Goal: Task Accomplishment & Management: Manage account settings

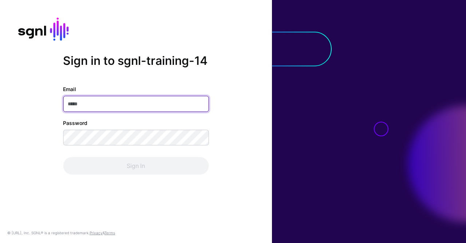
paste input "**********"
type input "**********"
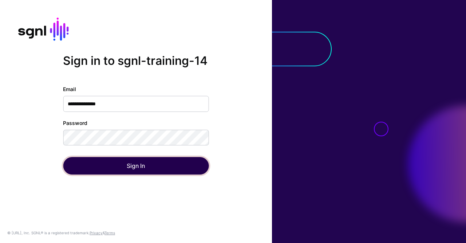
click at [91, 170] on button "Sign In" at bounding box center [136, 165] width 146 height 17
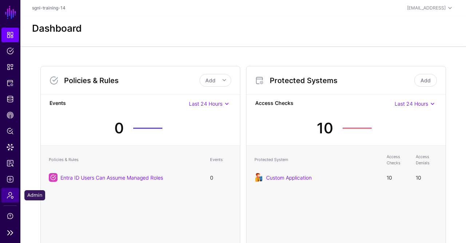
click at [12, 200] on link "Admin" at bounding box center [9, 195] width 17 height 15
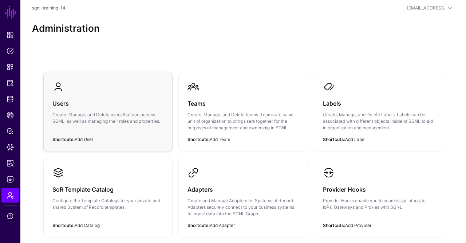
click at [167, 111] on link "Users Create, Manage, and Delete users that can access SGNL, as well as managin…" at bounding box center [108, 108] width 129 height 73
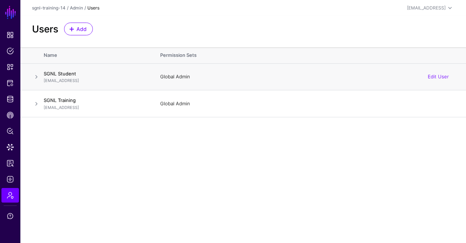
click at [36, 75] on span at bounding box center [36, 76] width 9 height 9
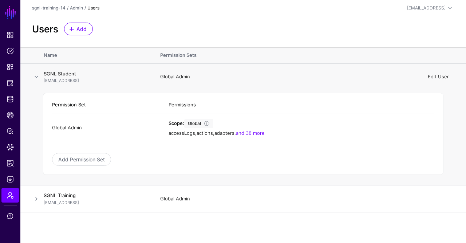
click at [436, 77] on link "Edit User" at bounding box center [438, 77] width 21 height 6
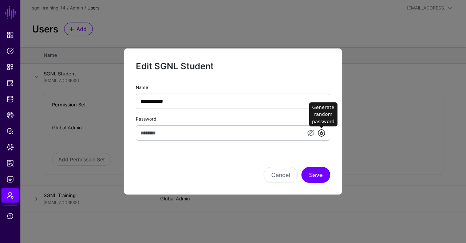
click at [325, 133] on link at bounding box center [321, 133] width 9 height 9
type input "**********"
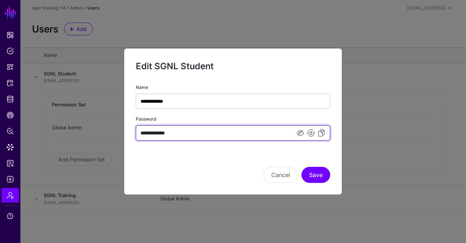
click at [261, 129] on input "**********" at bounding box center [233, 132] width 195 height 15
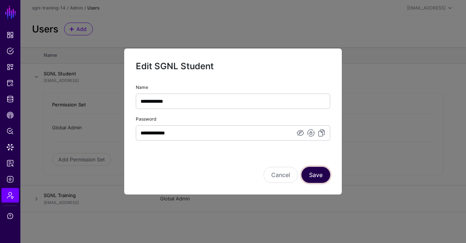
click at [322, 177] on button "Save" at bounding box center [316, 175] width 29 height 16
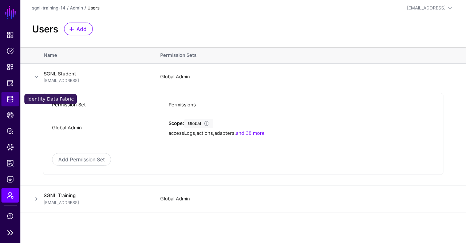
click at [11, 98] on span "Identity Data Fabric" at bounding box center [10, 98] width 7 height 7
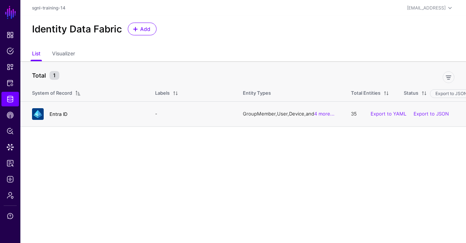
click at [63, 116] on link "Entra ID" at bounding box center [59, 114] width 18 height 6
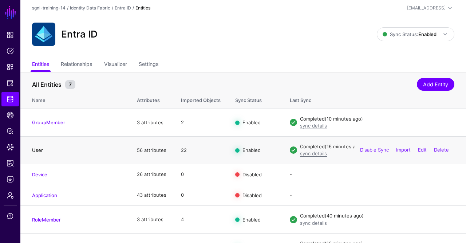
click at [37, 151] on link "User" at bounding box center [37, 150] width 11 height 6
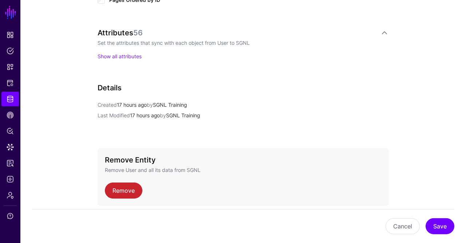
scroll to position [480, 0]
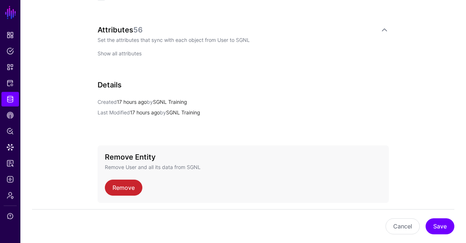
click at [126, 52] on link "Show all attributes" at bounding box center [120, 53] width 44 height 6
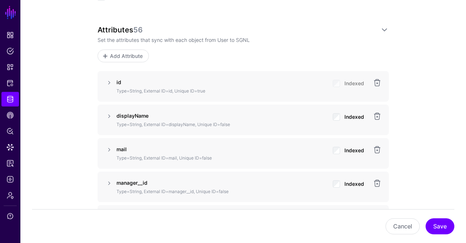
scroll to position [486, 0]
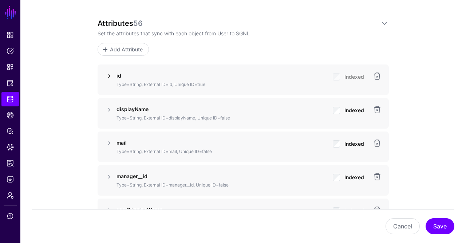
click at [110, 72] on link at bounding box center [109, 76] width 9 height 9
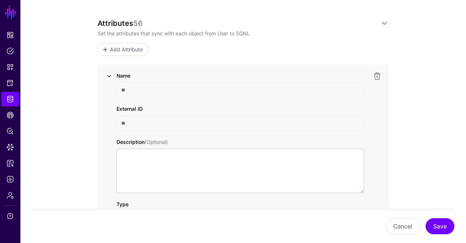
click at [110, 72] on link at bounding box center [109, 76] width 9 height 9
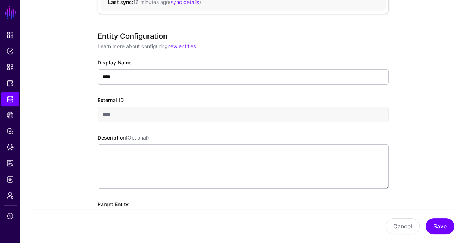
scroll to position [0, 0]
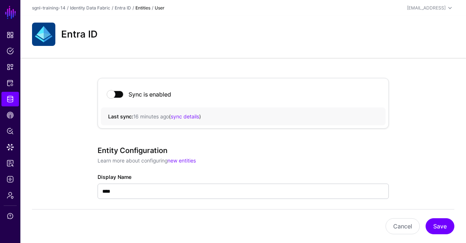
click at [91, 36] on h2 "Entra ID" at bounding box center [79, 33] width 36 height 11
click at [43, 29] on img at bounding box center [43, 34] width 23 height 23
click at [124, 6] on link "Entra ID" at bounding box center [123, 7] width 16 height 5
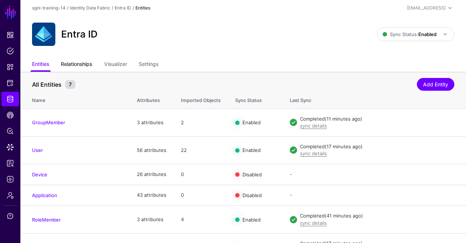
click at [87, 69] on link "Relationships" at bounding box center [76, 65] width 31 height 14
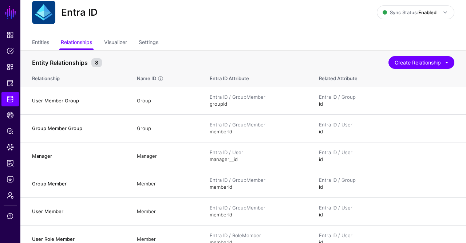
scroll to position [21, 0]
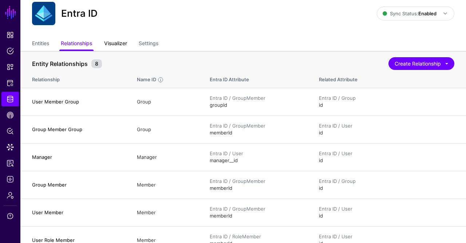
click at [122, 42] on link "Visualizer" at bounding box center [115, 44] width 23 height 14
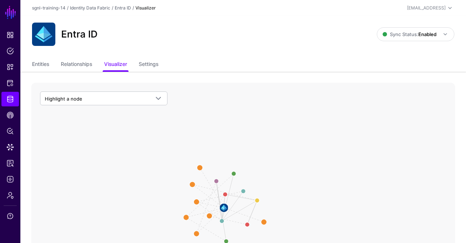
scroll to position [0, 0]
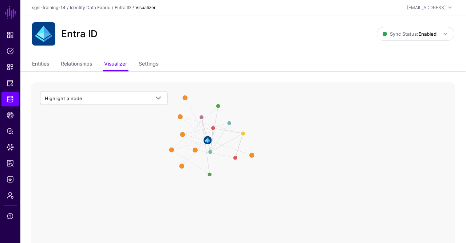
drag, startPoint x: 201, startPoint y: 207, endPoint x: 189, endPoint y: 142, distance: 65.5
click at [189, 142] on icon "User Member Group User Member Role Role Member Role Group Member User Member Gr…" at bounding box center [243, 227] width 424 height 291
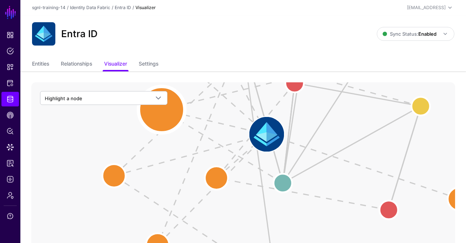
click at [170, 116] on circle at bounding box center [161, 109] width 47 height 47
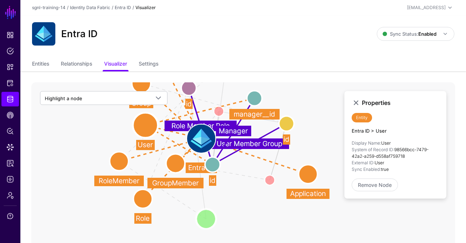
click at [207, 217] on circle at bounding box center [206, 219] width 20 height 20
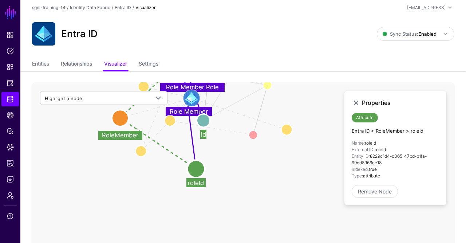
drag, startPoint x: 236, startPoint y: 206, endPoint x: 223, endPoint y: 152, distance: 55.6
click at [223, 152] on icon "Group Member User Member Group Member Of Group Member Group User Member User Ro…" at bounding box center [243, 227] width 424 height 291
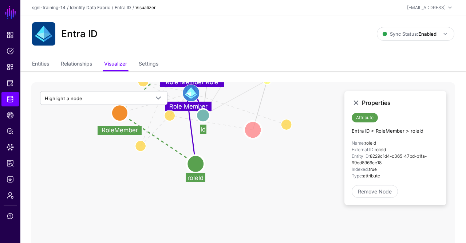
click at [252, 129] on circle at bounding box center [252, 129] width 17 height 17
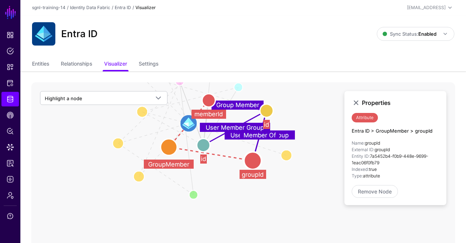
drag, startPoint x: 232, startPoint y: 133, endPoint x: 231, endPoint y: 162, distance: 29.5
click at [231, 162] on icon "Group Member Group User Member User Role Member Manager Role Member User Member…" at bounding box center [243, 227] width 424 height 291
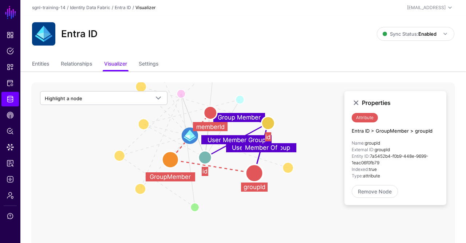
drag, startPoint x: 145, startPoint y: 128, endPoint x: 147, endPoint y: 146, distance: 17.9
click at [147, 146] on icon "Group Member Group User Member User Role Member Manager Role Member User Member…" at bounding box center [243, 227] width 424 height 291
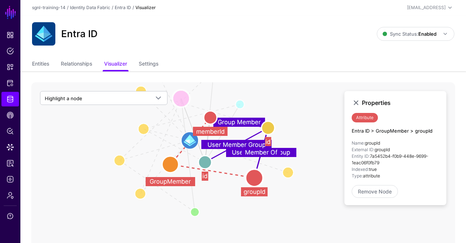
click at [182, 98] on circle at bounding box center [180, 98] width 17 height 17
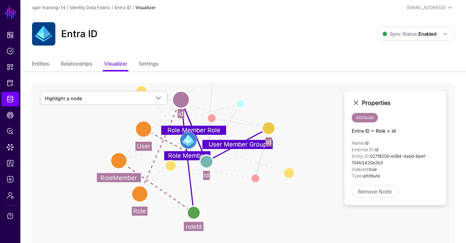
click at [144, 127] on circle at bounding box center [144, 129] width 16 height 16
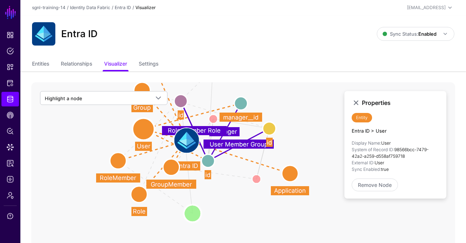
click at [189, 216] on circle at bounding box center [192, 213] width 17 height 17
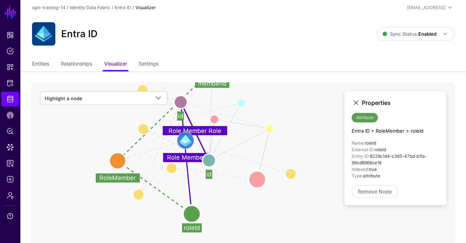
click at [257, 180] on circle at bounding box center [256, 179] width 17 height 17
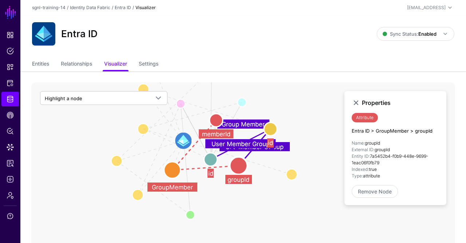
drag, startPoint x: 255, startPoint y: 175, endPoint x: 236, endPoint y: 161, distance: 24.2
click at [236, 161] on circle at bounding box center [238, 165] width 17 height 17
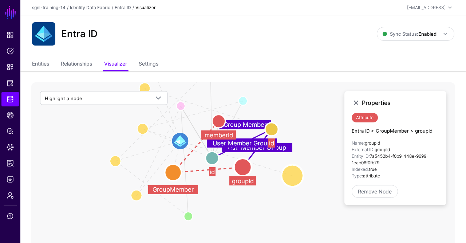
click at [291, 174] on circle at bounding box center [293, 176] width 22 height 22
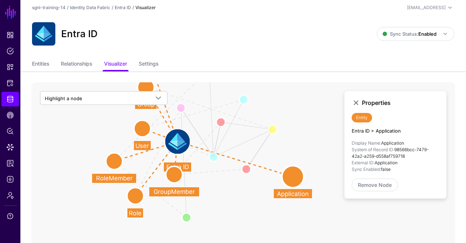
click at [142, 127] on circle at bounding box center [142, 128] width 16 height 16
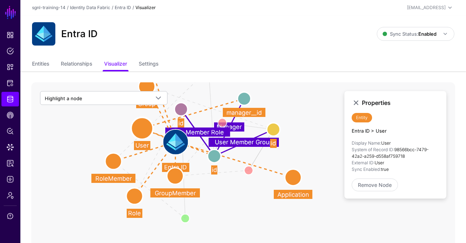
click at [299, 180] on circle at bounding box center [293, 177] width 16 height 16
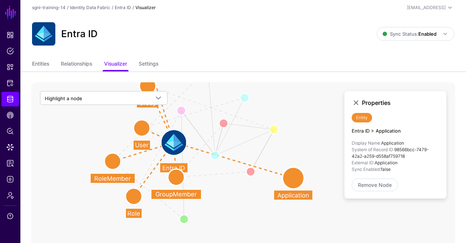
click at [140, 125] on circle at bounding box center [142, 128] width 16 height 16
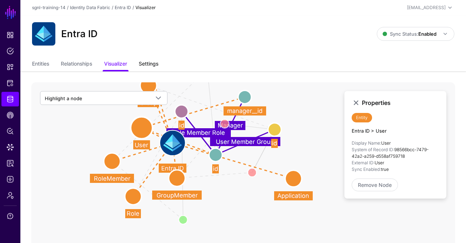
click at [155, 64] on link "Settings" at bounding box center [149, 65] width 20 height 14
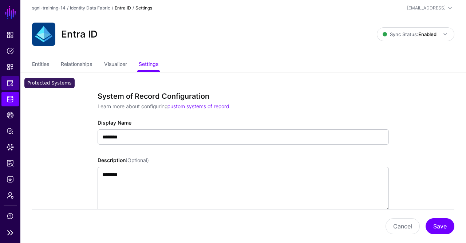
click at [9, 83] on span "Protected Systems" at bounding box center [10, 82] width 7 height 7
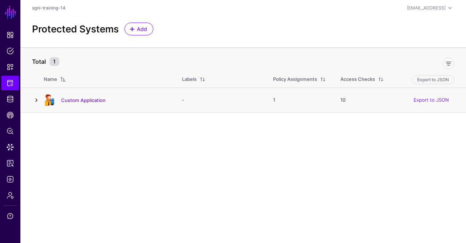
click at [36, 99] on link at bounding box center [36, 100] width 9 height 9
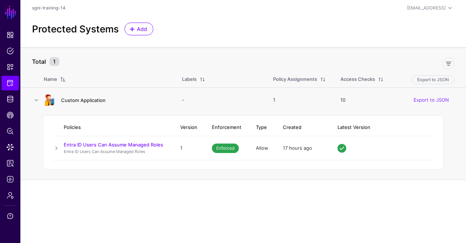
click at [91, 98] on link "Custom Application" at bounding box center [83, 100] width 44 height 6
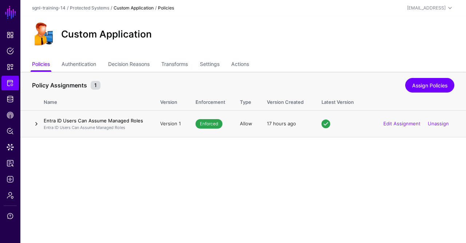
click at [32, 121] on link at bounding box center [36, 123] width 9 height 9
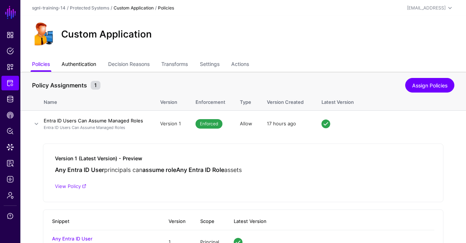
click at [75, 63] on link "Authentication" at bounding box center [79, 65] width 35 height 14
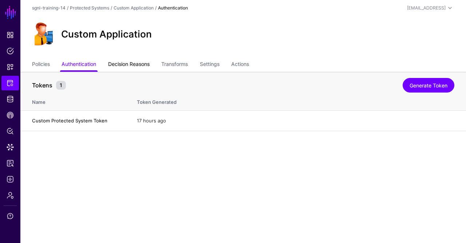
click at [144, 66] on link "Decision Reasons" at bounding box center [129, 65] width 42 height 14
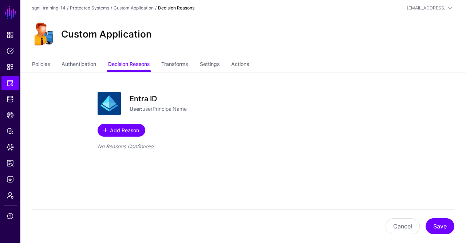
click at [128, 129] on span "Add Reason" at bounding box center [124, 130] width 31 height 8
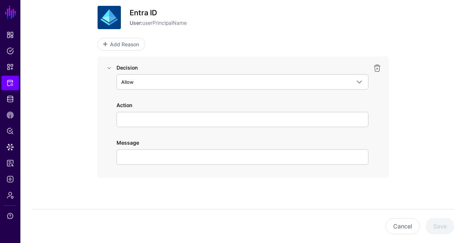
scroll to position [87, 0]
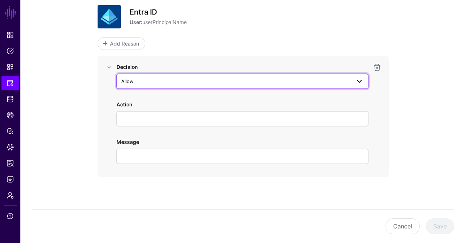
click at [166, 79] on span "Allow" at bounding box center [236, 81] width 230 height 8
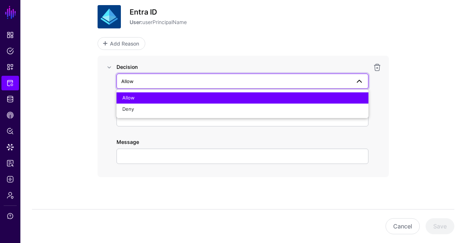
click at [97, 87] on div "Entra ID User: userPrincipalName Add Reason Decision Allow Allow Deny Action Me…" at bounding box center [243, 114] width 331 height 259
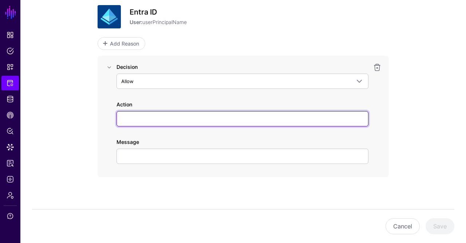
click at [134, 122] on input "Action" at bounding box center [243, 118] width 252 height 15
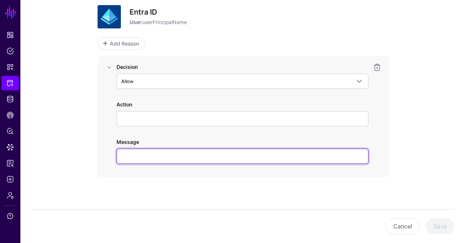
click at [155, 156] on input "Message" at bounding box center [243, 156] width 252 height 15
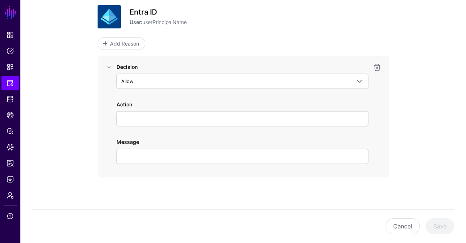
click at [93, 122] on div "Entra ID User: userPrincipalName Add Reason Decision Allow Allow Deny Action Me…" at bounding box center [243, 114] width 331 height 259
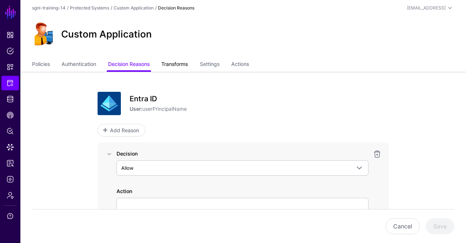
click at [170, 63] on link "Transforms" at bounding box center [174, 65] width 27 height 14
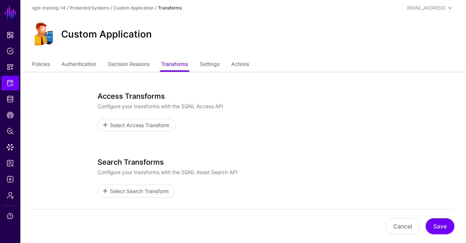
scroll to position [43, 0]
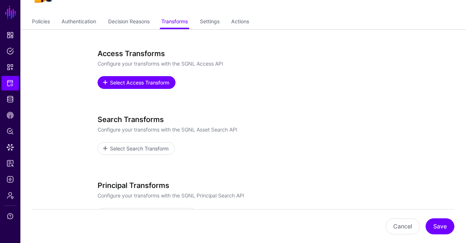
click at [166, 82] on span "Select Access Transform" at bounding box center [139, 83] width 61 height 8
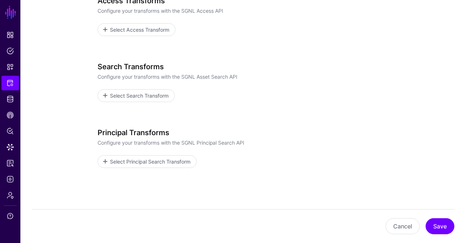
scroll to position [98, 0]
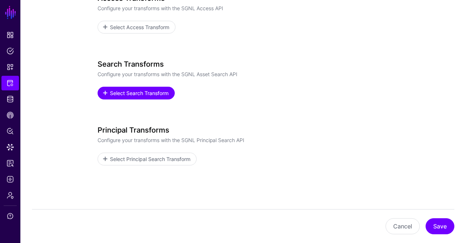
click at [150, 95] on span "Select Search Transform" at bounding box center [139, 93] width 60 height 8
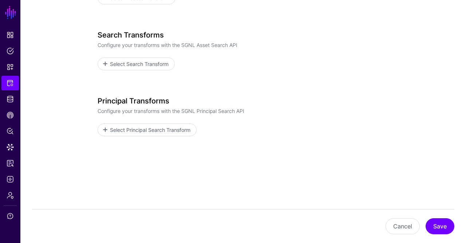
scroll to position [0, 0]
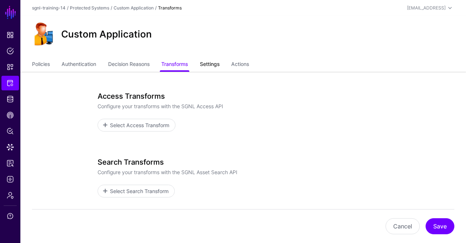
click at [208, 62] on link "Settings" at bounding box center [210, 65] width 20 height 14
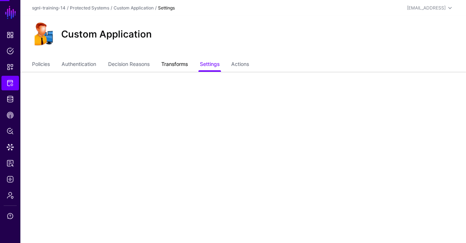
click at [177, 61] on link "Transforms" at bounding box center [174, 65] width 27 height 14
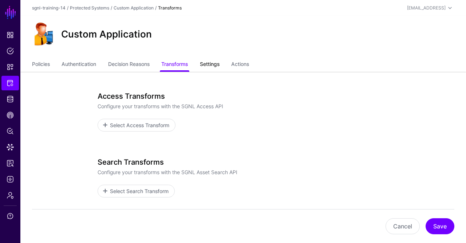
click at [209, 66] on link "Settings" at bounding box center [210, 65] width 20 height 14
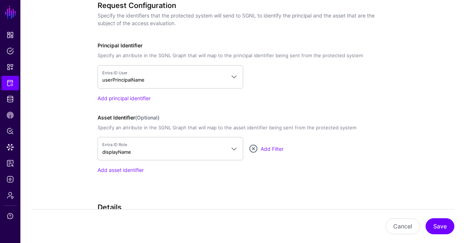
scroll to position [520, 0]
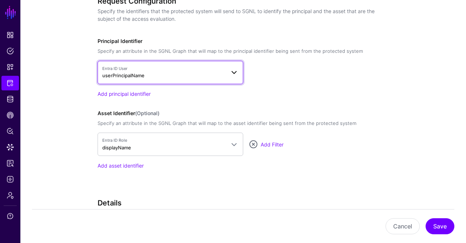
click at [162, 69] on span "Entra ID User" at bounding box center [163, 69] width 123 height 6
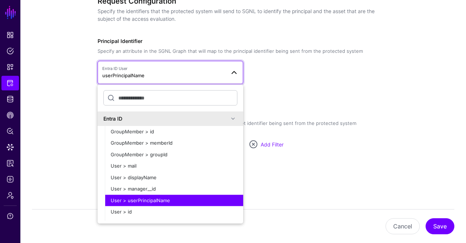
click at [201, 35] on div "Request Configuration Specify the identifiers that the protected system will se…" at bounding box center [243, 93] width 291 height 193
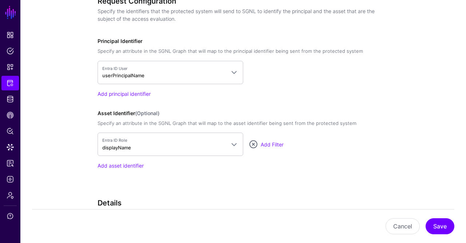
scroll to position [504, 0]
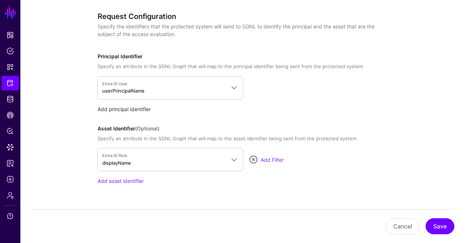
click at [131, 106] on link "Add principal identifier" at bounding box center [124, 109] width 53 height 6
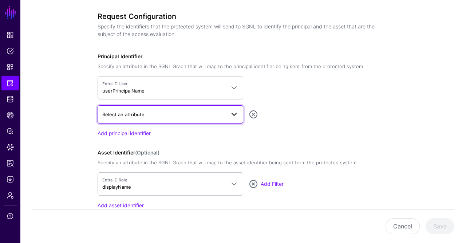
click at [205, 113] on span "Select an attribute" at bounding box center [163, 114] width 123 height 8
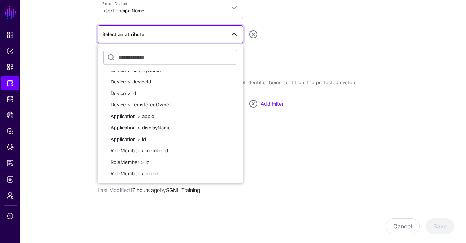
scroll to position [158, 0]
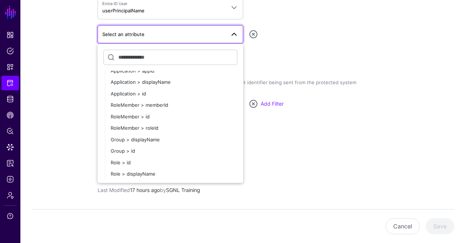
click at [346, 52] on div "Add principal identifier" at bounding box center [243, 53] width 291 height 8
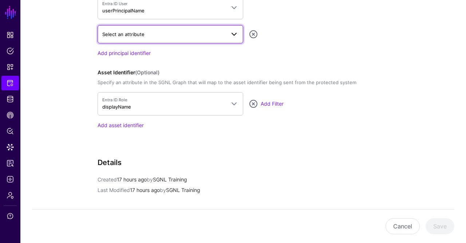
click at [156, 30] on span "Select an attribute" at bounding box center [163, 34] width 123 height 8
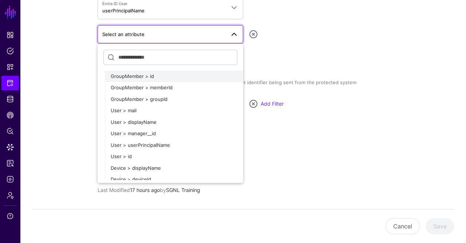
scroll to position [29, 0]
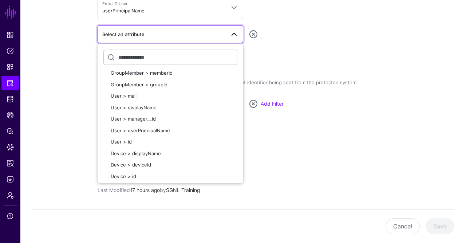
click at [301, 49] on div "Add principal identifier" at bounding box center [243, 53] width 291 height 8
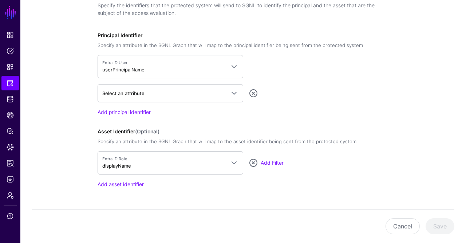
scroll to position [525, 0]
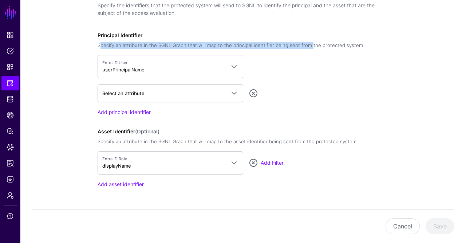
drag, startPoint x: 95, startPoint y: 43, endPoint x: 305, endPoint y: 48, distance: 209.9
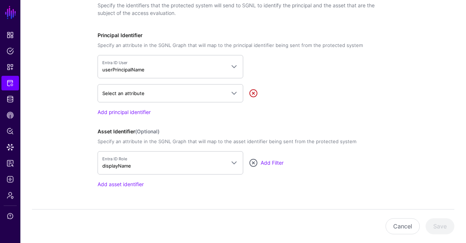
click at [252, 91] on link at bounding box center [253, 93] width 9 height 9
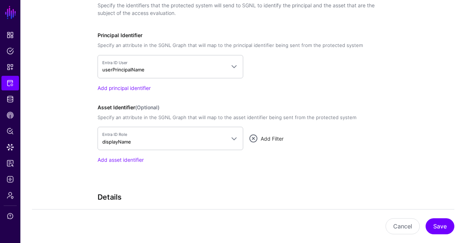
click at [263, 137] on link "Add Filter" at bounding box center [272, 139] width 23 height 6
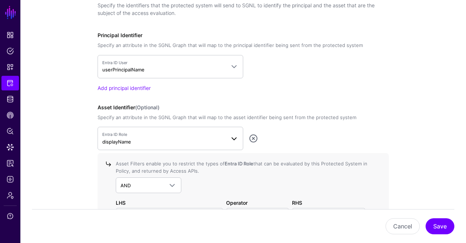
scroll to position [611, 0]
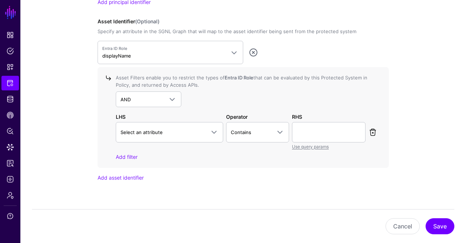
click at [375, 132] on link at bounding box center [373, 132] width 9 height 9
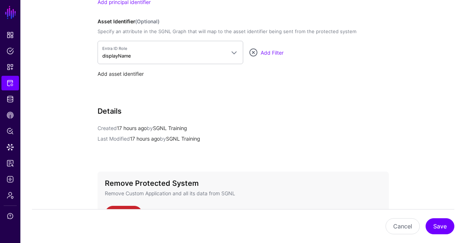
click at [127, 72] on link "Add asset identifier" at bounding box center [121, 74] width 46 height 6
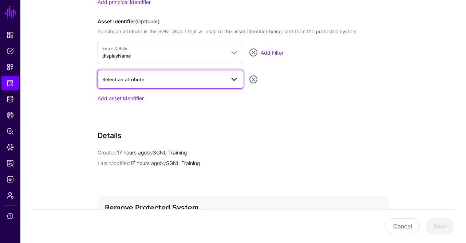
click at [160, 80] on span "Select an attribute" at bounding box center [163, 79] width 123 height 8
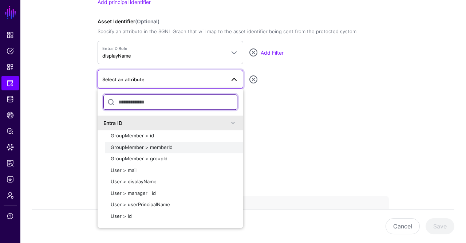
scroll to position [158, 0]
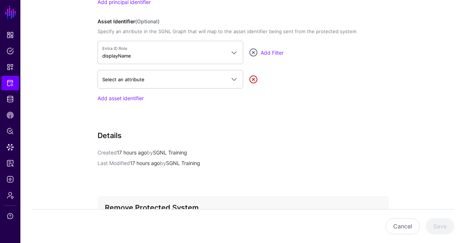
click at [253, 77] on link at bounding box center [253, 79] width 9 height 9
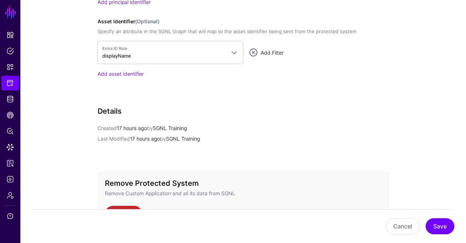
click at [268, 52] on link "Add Filter" at bounding box center [272, 53] width 23 height 6
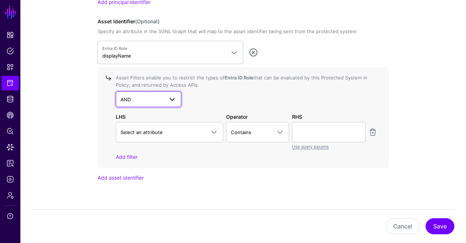
click at [156, 97] on span "AND" at bounding box center [142, 99] width 43 height 8
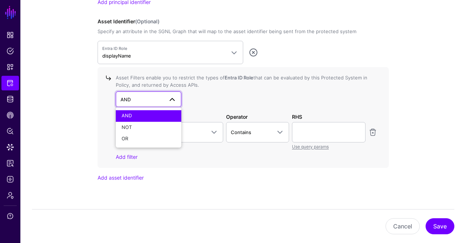
click at [219, 92] on div "AND AND NOT OR" at bounding box center [247, 98] width 262 height 15
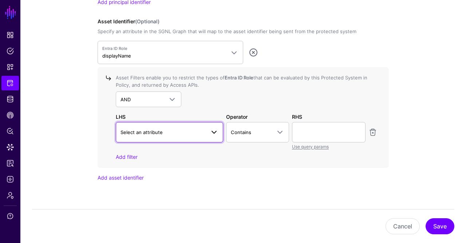
click at [182, 128] on span "Select an attribute" at bounding box center [163, 132] width 85 height 8
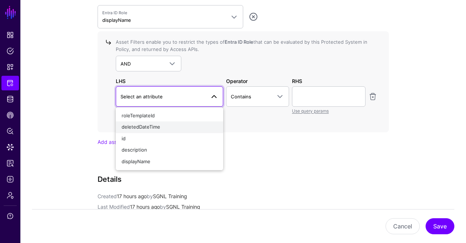
scroll to position [648, 0]
click at [295, 33] on div "Asset Filters enable you to restrict the types of Entra ID Role that can be eva…" at bounding box center [243, 81] width 291 height 101
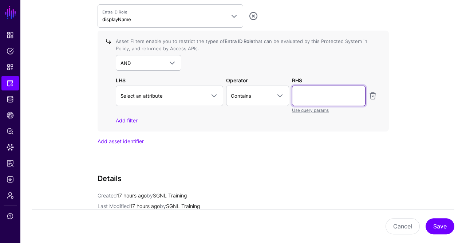
click at [333, 96] on input "text" at bounding box center [329, 96] width 74 height 20
click at [375, 91] on link at bounding box center [373, 95] width 9 height 9
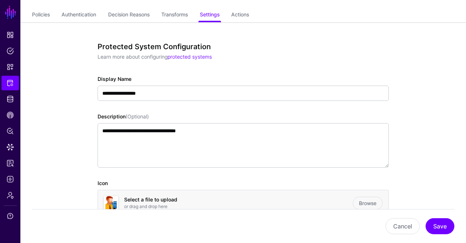
scroll to position [9, 0]
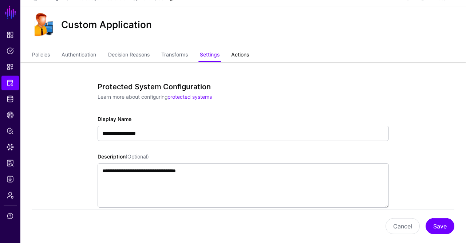
click at [244, 52] on link "Actions" at bounding box center [240, 55] width 18 height 14
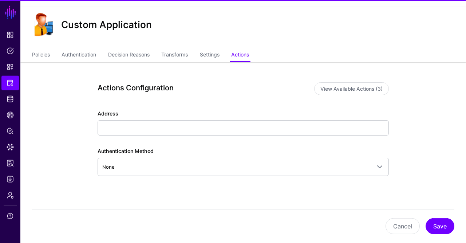
scroll to position [35, 0]
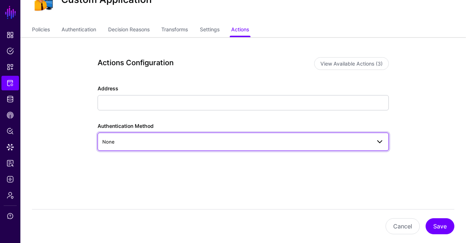
click at [149, 138] on span "None" at bounding box center [236, 142] width 269 height 8
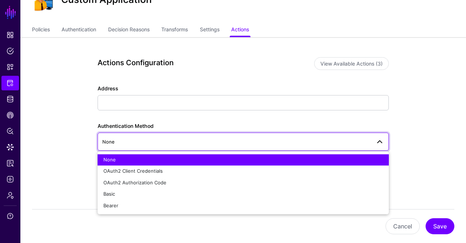
click at [52, 126] on app-integrations-item-actions "Actions Configuration View Available Actions (3) Address Authentication Method …" at bounding box center [243, 140] width 446 height 207
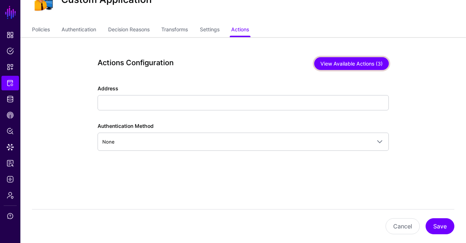
click at [326, 64] on button "View Available Actions (3)" at bounding box center [351, 63] width 75 height 13
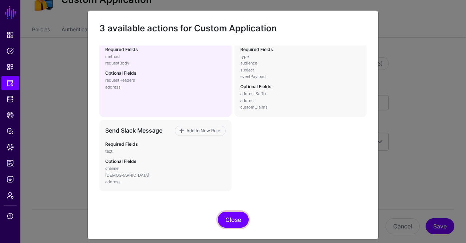
scroll to position [0, 0]
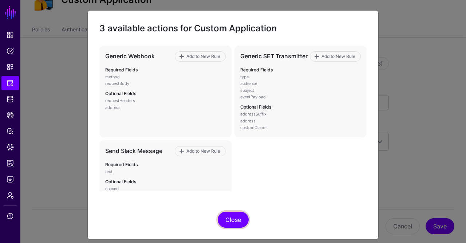
click at [228, 218] on button "Close" at bounding box center [233, 220] width 31 height 16
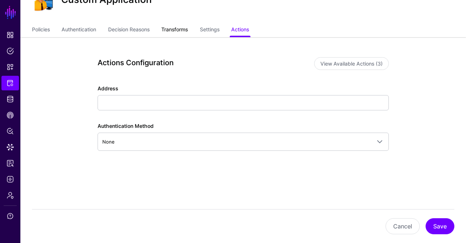
click at [176, 27] on link "Transforms" at bounding box center [174, 30] width 27 height 14
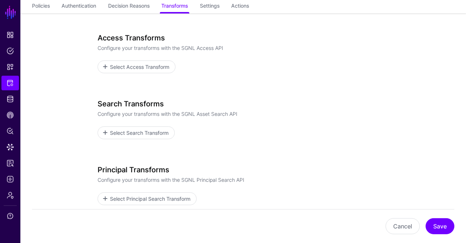
scroll to position [123, 0]
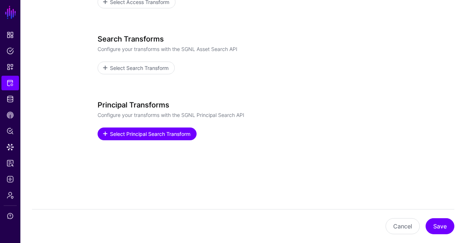
click at [132, 134] on span "Select Principal Search Transform" at bounding box center [150, 134] width 82 height 8
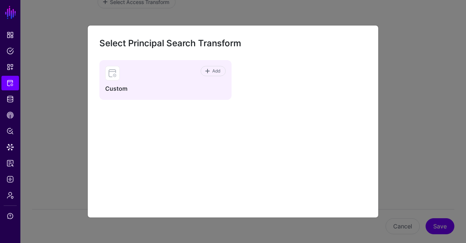
click at [161, 75] on div "Add" at bounding box center [173, 73] width 106 height 15
click at [209, 76] on link "Add" at bounding box center [213, 71] width 25 height 10
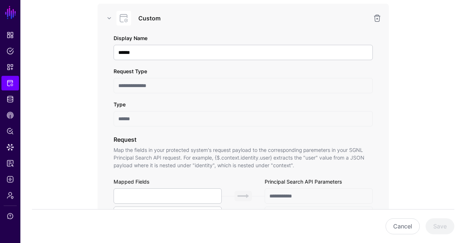
click at [182, 90] on input "**********" at bounding box center [243, 85] width 259 height 15
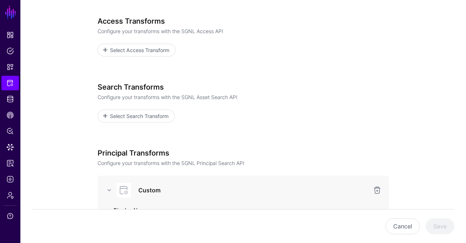
scroll to position [77, 0]
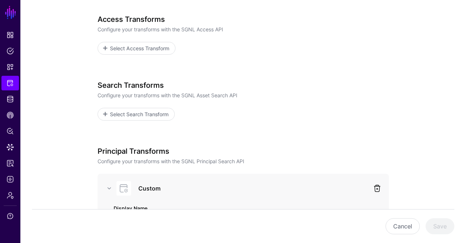
click at [379, 189] on link at bounding box center [377, 188] width 9 height 9
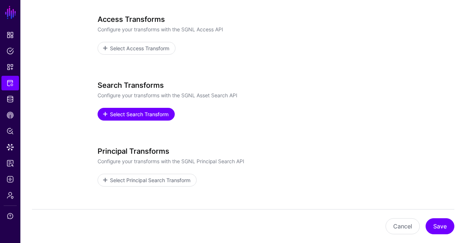
click at [150, 117] on span "Select Search Transform" at bounding box center [139, 114] width 60 height 8
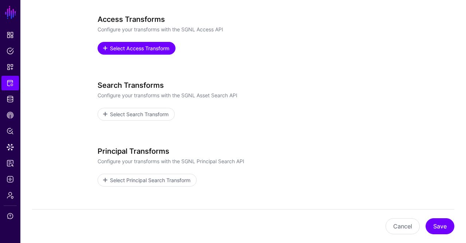
click at [148, 46] on span "Select Access Transform" at bounding box center [139, 48] width 61 height 8
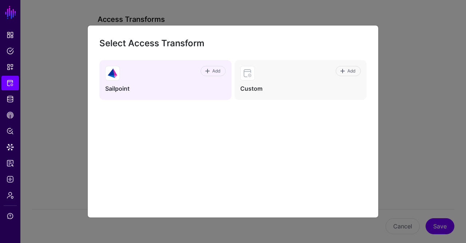
click at [149, 78] on div "Add" at bounding box center [173, 73] width 106 height 15
click at [219, 73] on span "Add" at bounding box center [217, 71] width 10 height 7
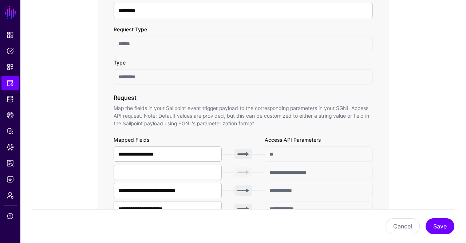
scroll to position [0, 0]
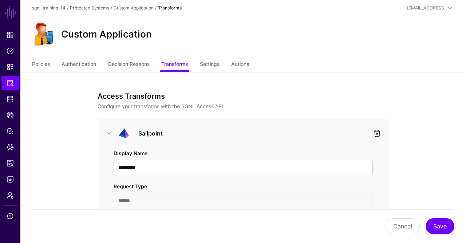
click at [376, 132] on link at bounding box center [377, 133] width 9 height 9
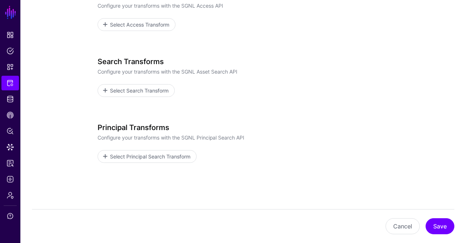
scroll to position [101, 0]
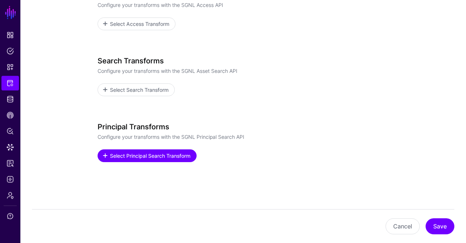
click at [183, 152] on span "Select Principal Search Transform" at bounding box center [150, 156] width 82 height 8
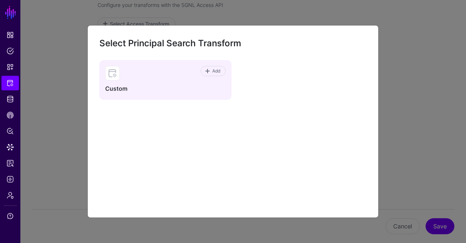
click at [184, 82] on div "Add Custom" at bounding box center [165, 80] width 132 height 40
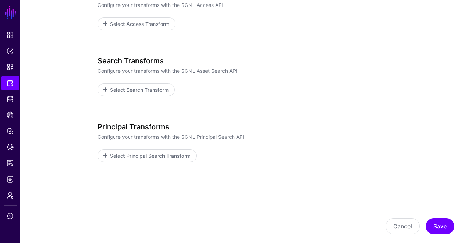
click at [151, 96] on div "Search Transforms Configure your transforms with the SGNL Asset Search API Sele…" at bounding box center [243, 84] width 291 height 57
click at [151, 94] on link "Select Search Transform" at bounding box center [136, 89] width 77 height 13
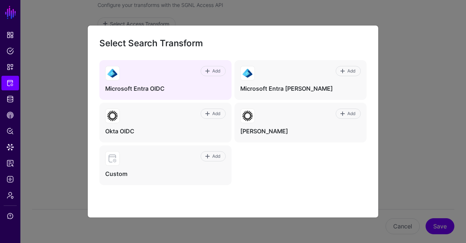
click at [172, 88] on h4 "Microsoft Entra OIDC" at bounding box center [165, 89] width 121 height 8
click at [217, 70] on span "Add" at bounding box center [217, 71] width 10 height 7
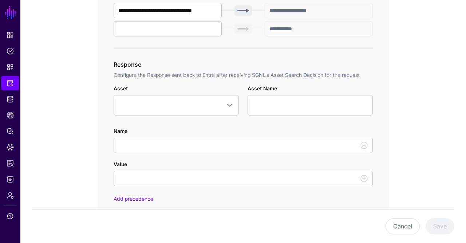
scroll to position [320, 0]
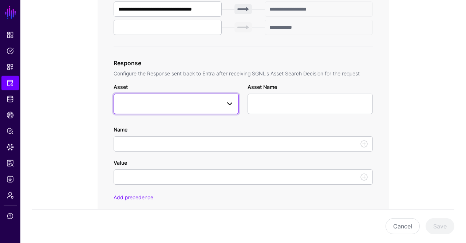
click at [193, 100] on span at bounding box center [176, 103] width 116 height 9
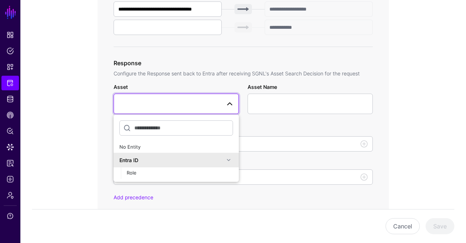
click at [201, 74] on p "Configure the Response sent back to Entra after receiving SGNL's Asset Search D…" at bounding box center [243, 74] width 259 height 8
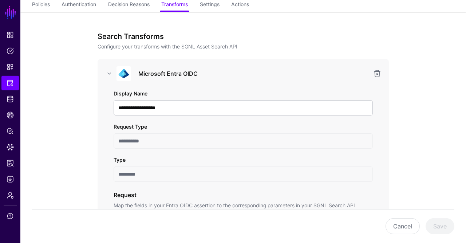
scroll to position [54, 0]
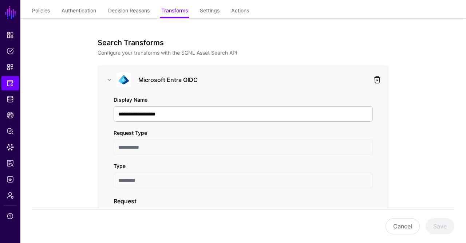
click at [378, 83] on link at bounding box center [377, 79] width 9 height 9
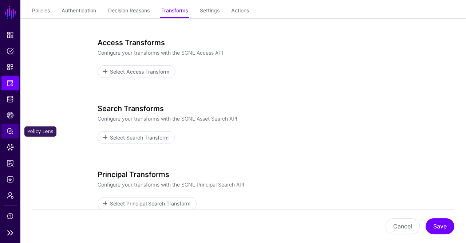
click at [9, 135] on span "Policy Lens" at bounding box center [10, 131] width 7 height 7
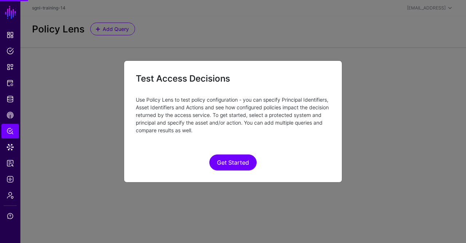
click at [7, 44] on ngb-modal-window "Test Access Decisions Use Policy Lens to test policy configuration - you can sp…" at bounding box center [233, 121] width 466 height 243
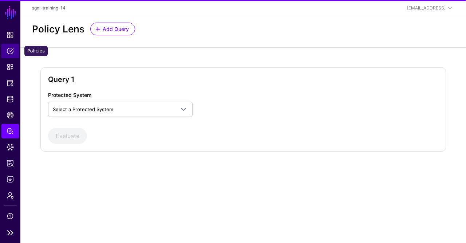
click at [8, 47] on link "Policies" at bounding box center [9, 51] width 17 height 15
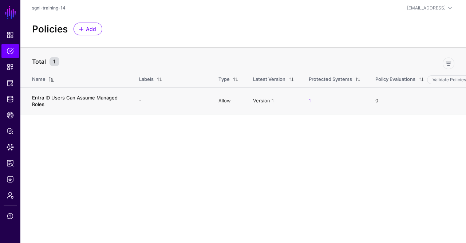
click at [87, 98] on link "Entra ID Users Can Assume Managed Roles" at bounding box center [75, 101] width 86 height 12
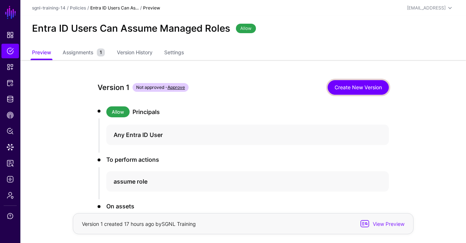
click at [343, 85] on link "Create New Version" at bounding box center [358, 87] width 61 height 15
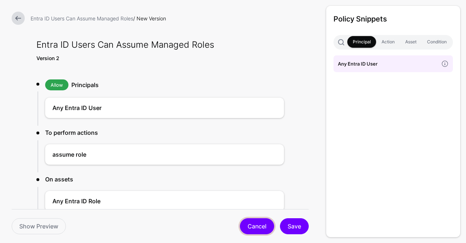
click at [259, 226] on link "Cancel" at bounding box center [257, 226] width 34 height 16
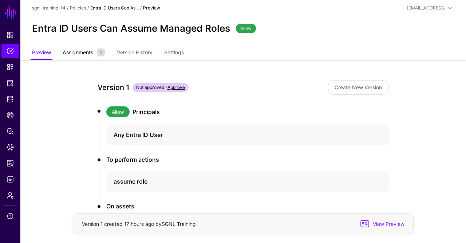
click at [88, 58] on link "Assignments 1" at bounding box center [84, 53] width 42 height 14
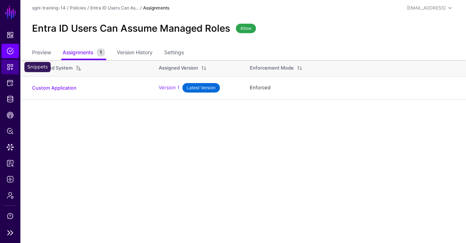
click at [5, 66] on link "Snippets" at bounding box center [9, 67] width 17 height 15
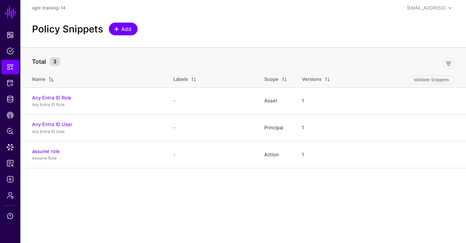
click at [125, 30] on span "Add" at bounding box center [127, 29] width 12 height 8
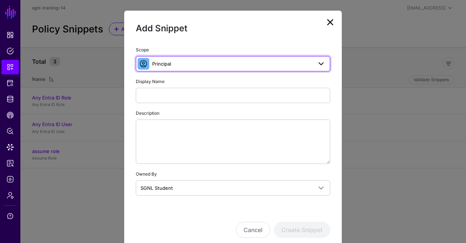
click at [178, 62] on span "Principal" at bounding box center [232, 64] width 160 height 8
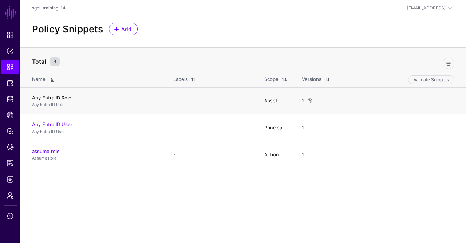
click at [52, 95] on link "Any Entra ID Role" at bounding box center [51, 98] width 39 height 6
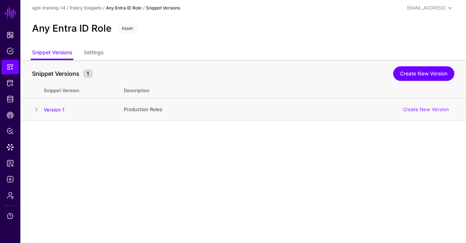
click at [34, 109] on span at bounding box center [36, 109] width 9 height 9
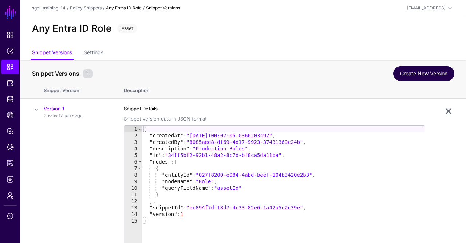
click at [419, 75] on link "Create New Version" at bounding box center [423, 73] width 61 height 15
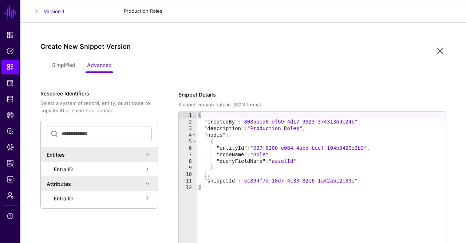
scroll to position [120, 0]
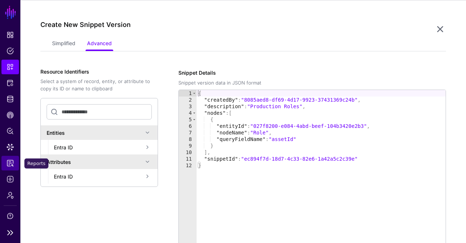
click at [3, 166] on link "Reports" at bounding box center [9, 163] width 17 height 15
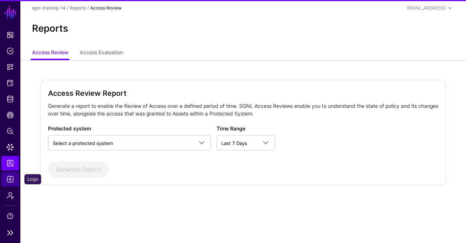
click at [8, 173] on link "Logs" at bounding box center [9, 179] width 17 height 15
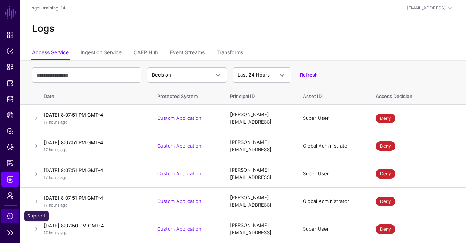
click at [9, 214] on span "Support" at bounding box center [10, 215] width 7 height 7
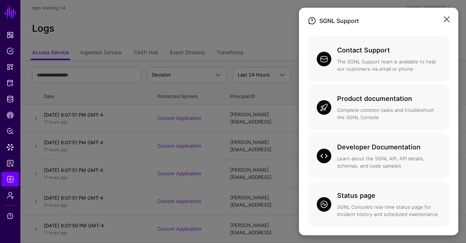
click at [247, 46] on ngb-modal-window "SGNL Support Contact Support The SGNL Support team is available to help our cus…" at bounding box center [233, 121] width 466 height 243
